Goal: Task Accomplishment & Management: Manage account settings

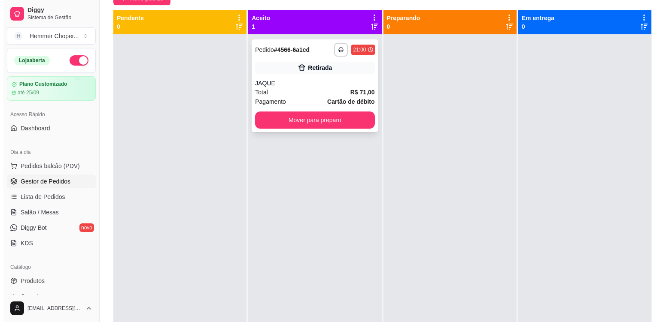
scroll to position [129, 0]
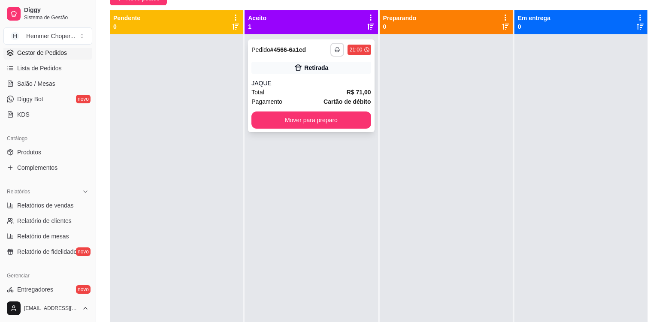
click at [340, 50] on button "button" at bounding box center [337, 50] width 14 height 14
click at [324, 79] on button "Cozinha" at bounding box center [312, 79] width 60 height 13
click at [315, 120] on button "Mover para preparo" at bounding box center [311, 120] width 119 height 17
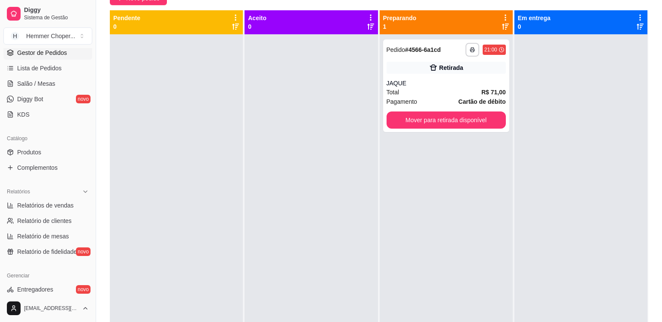
click at [328, 116] on div at bounding box center [311, 195] width 133 height 322
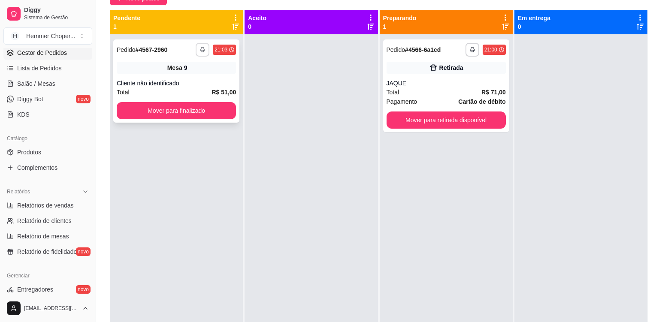
click at [203, 52] on button "button" at bounding box center [203, 50] width 14 height 14
click at [188, 82] on button "Cozinha" at bounding box center [179, 79] width 60 height 13
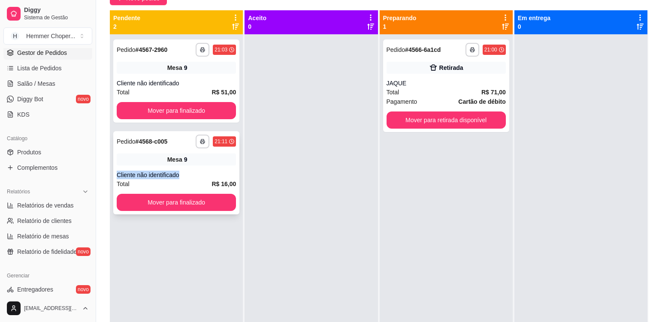
click at [219, 164] on div "**********" at bounding box center [176, 172] width 126 height 83
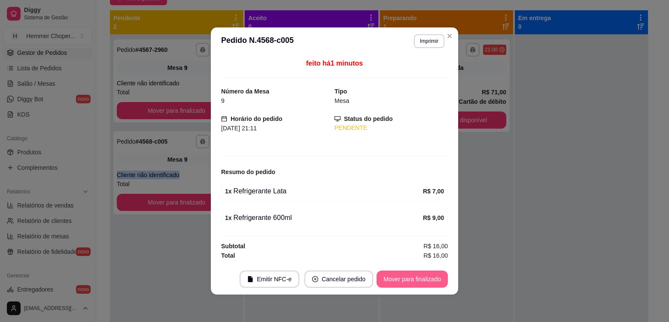
click at [398, 281] on button "Mover para finalizado" at bounding box center [411, 279] width 71 height 17
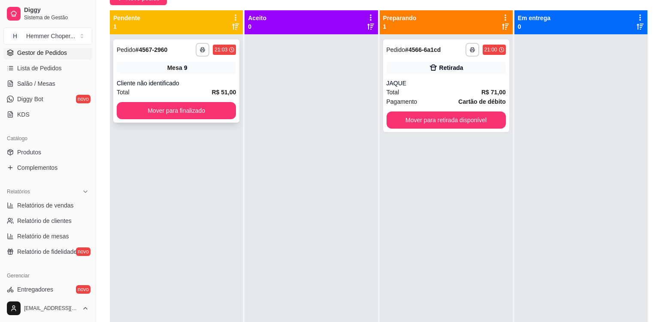
click at [189, 78] on div "**********" at bounding box center [176, 80] width 126 height 83
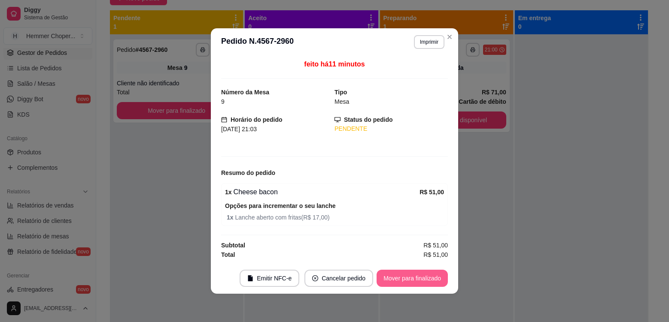
click at [396, 277] on button "Mover para finalizado" at bounding box center [411, 278] width 71 height 17
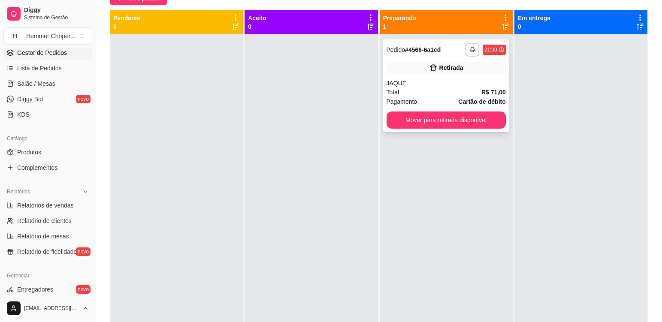
click at [429, 90] on div "Total R$ 71,00" at bounding box center [446, 92] width 119 height 9
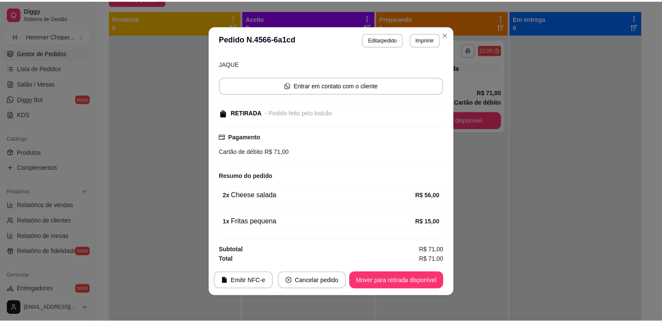
scroll to position [62, 0]
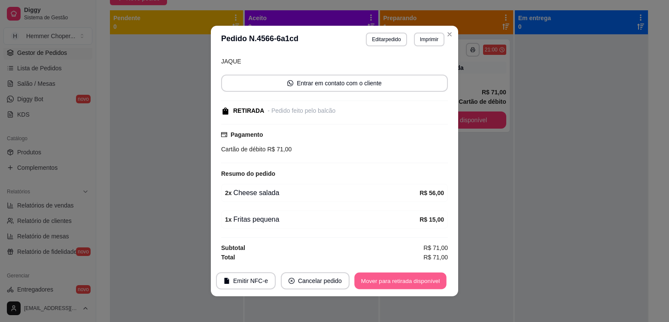
click at [375, 278] on button "Mover para retirada disponível" at bounding box center [400, 281] width 92 height 17
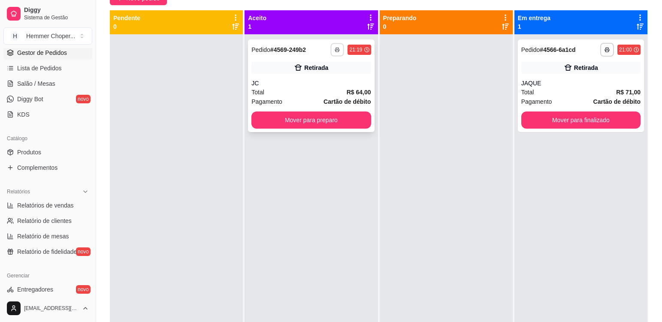
click at [339, 49] on button "button" at bounding box center [337, 49] width 13 height 13
click at [329, 81] on button "Cozinha" at bounding box center [312, 80] width 62 height 14
click at [352, 113] on button "Mover para preparo" at bounding box center [311, 120] width 119 height 17
